Goal: Information Seeking & Learning: Learn about a topic

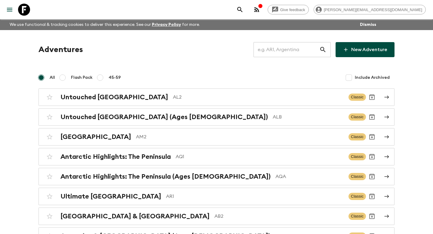
click at [285, 52] on input "text" at bounding box center [287, 49] width 66 height 17
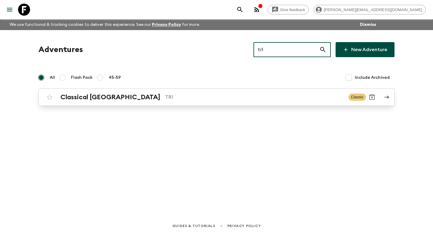
type input "tr1"
click at [84, 97] on h2 "Classical [GEOGRAPHIC_DATA]" at bounding box center [110, 97] width 100 height 8
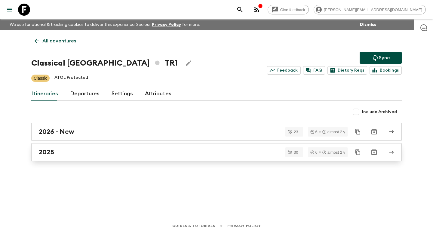
click at [54, 159] on link "2025" at bounding box center [216, 152] width 371 height 18
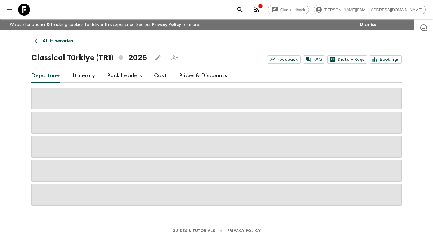
click at [77, 76] on link "Itinerary" at bounding box center [84, 76] width 22 height 14
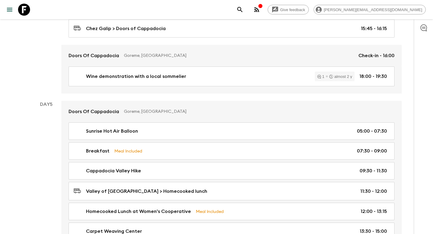
scroll to position [782, 0]
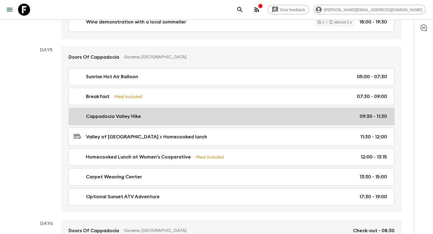
click at [97, 113] on p "Cappadocia Valley Hike" at bounding box center [113, 116] width 55 height 7
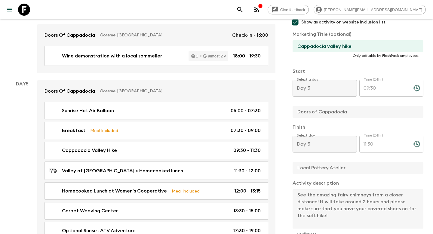
scroll to position [94, 0]
